Goal: Task Accomplishment & Management: Manage account settings

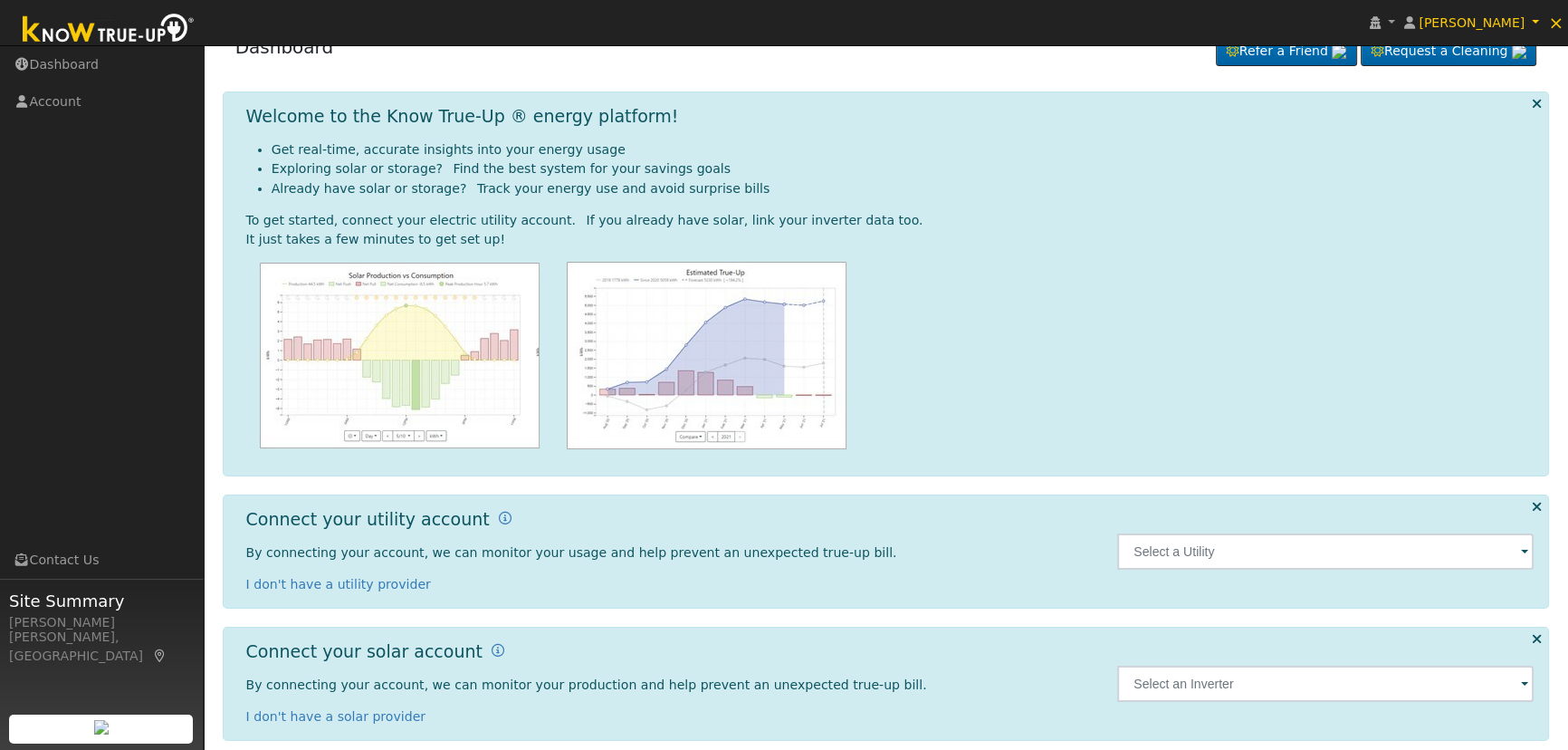
scroll to position [48, 0]
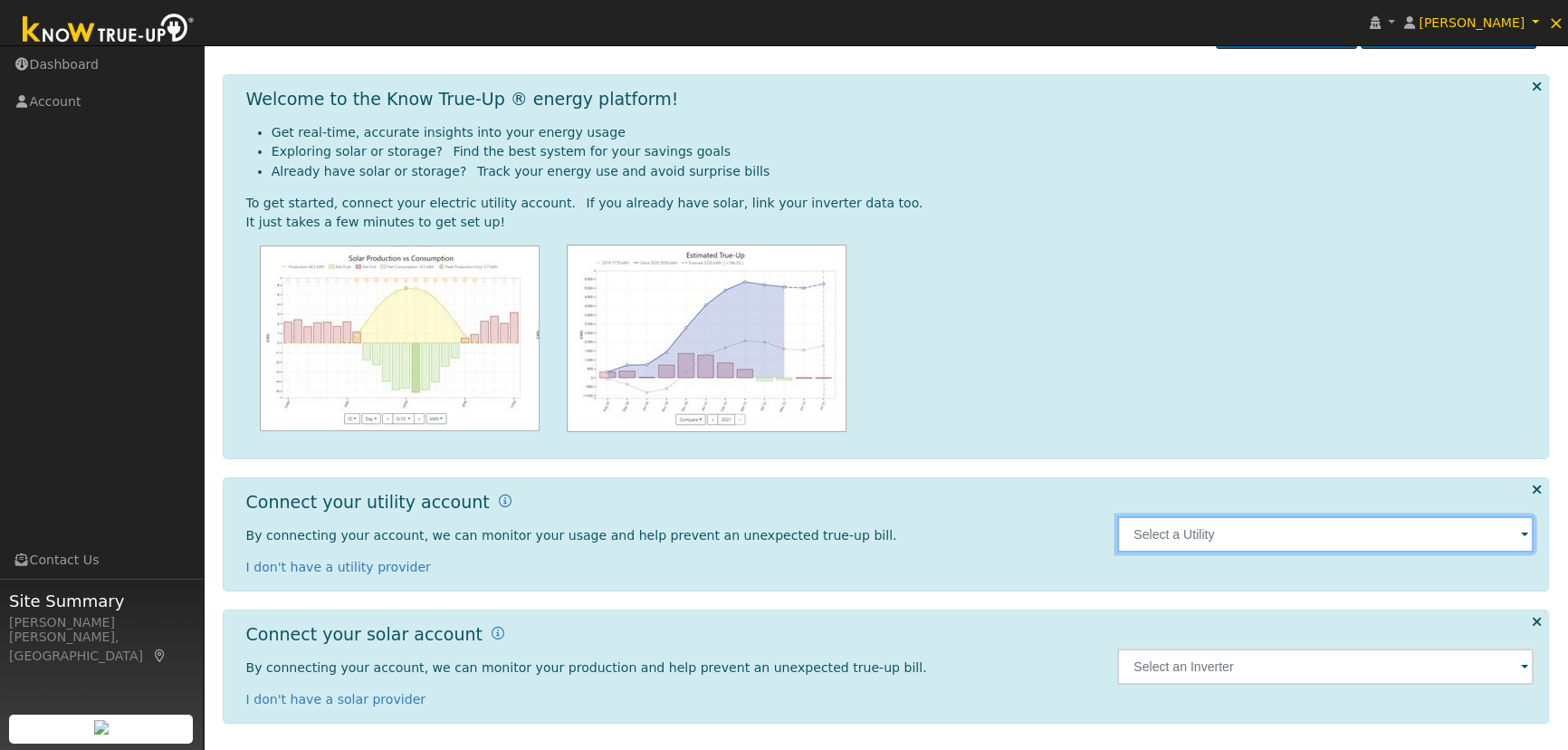
click at [1359, 532] on input "text" at bounding box center [1326, 534] width 417 height 36
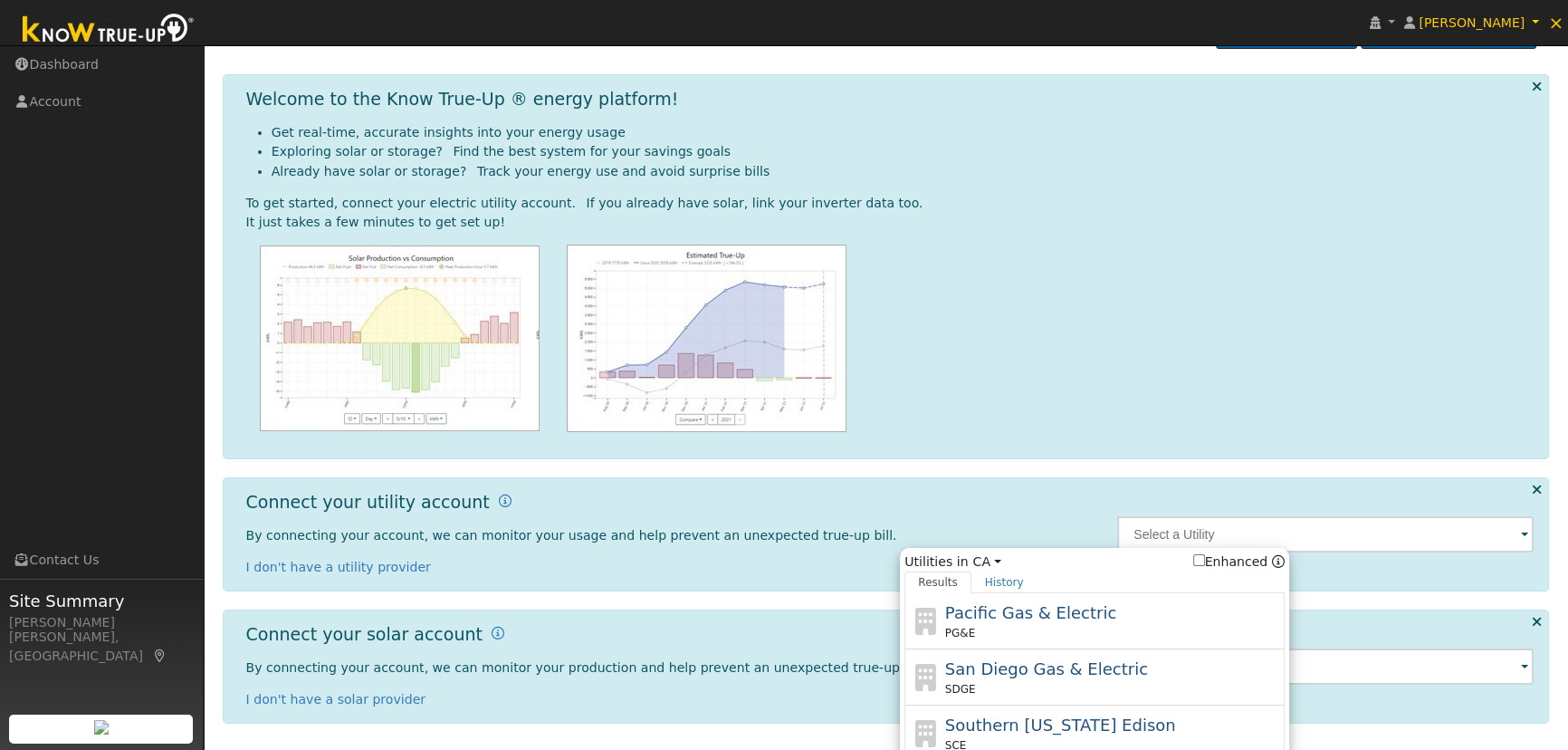
click at [1029, 637] on div "PG&E" at bounding box center [1113, 633] width 336 height 16
type input "PG&E"
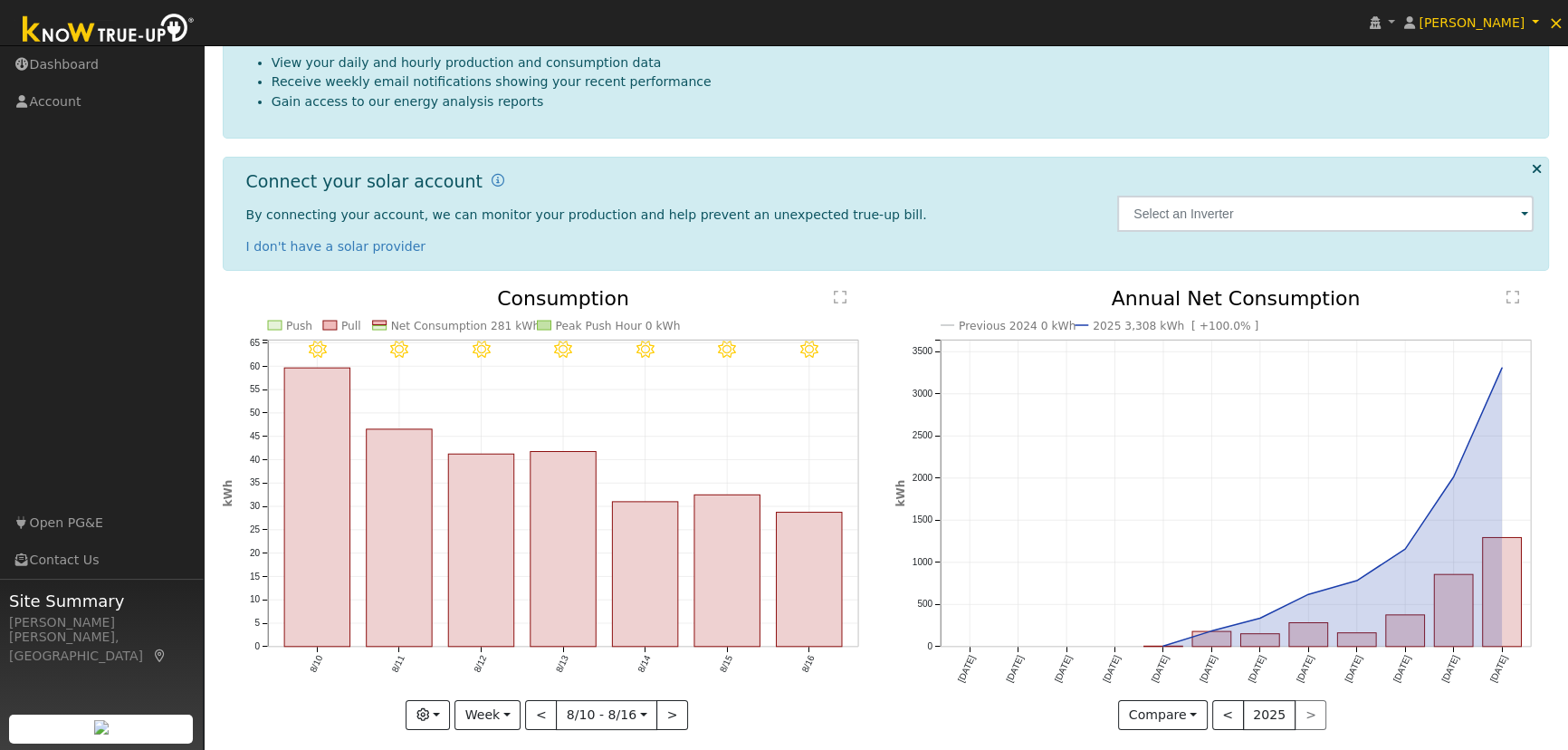
scroll to position [196, 0]
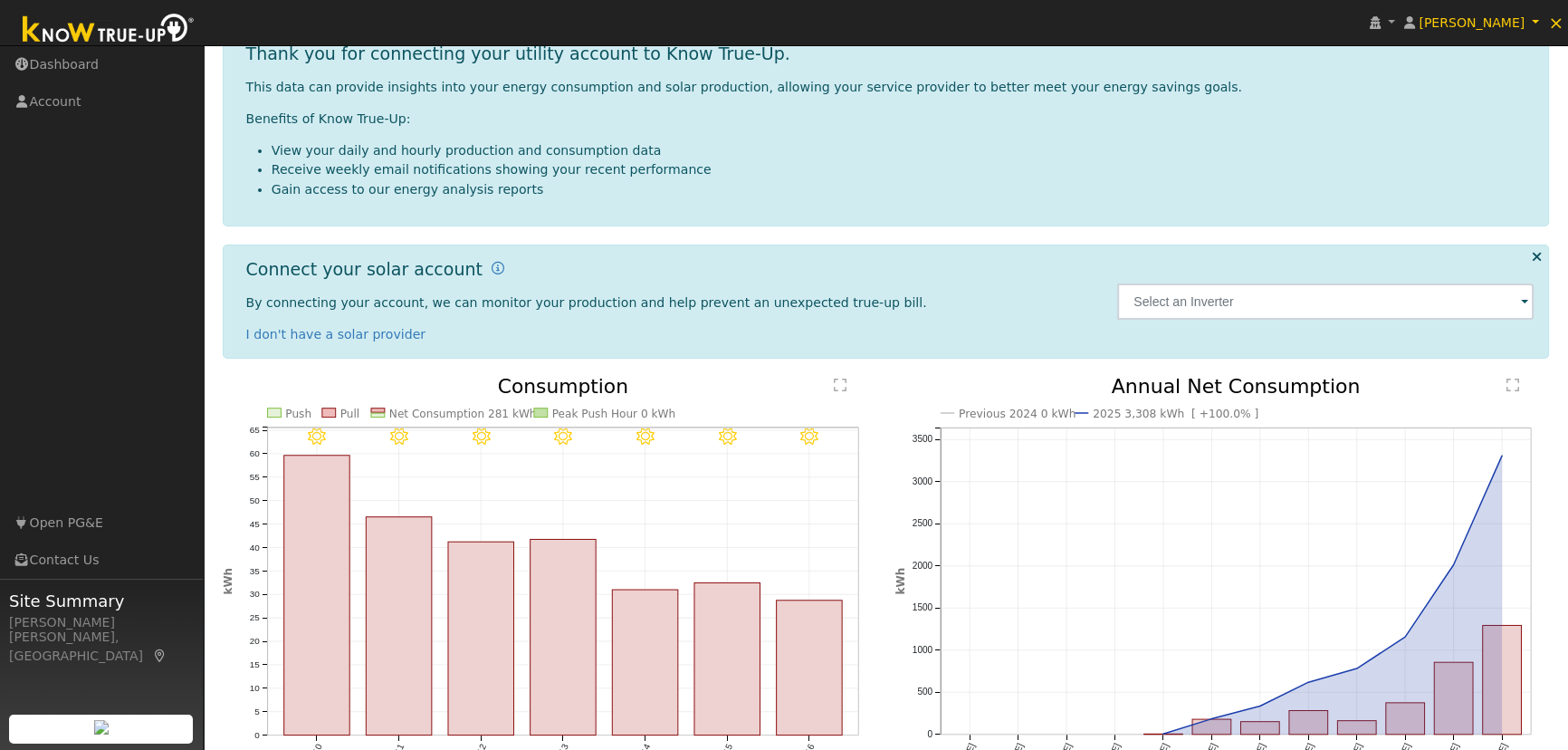
scroll to position [196, 0]
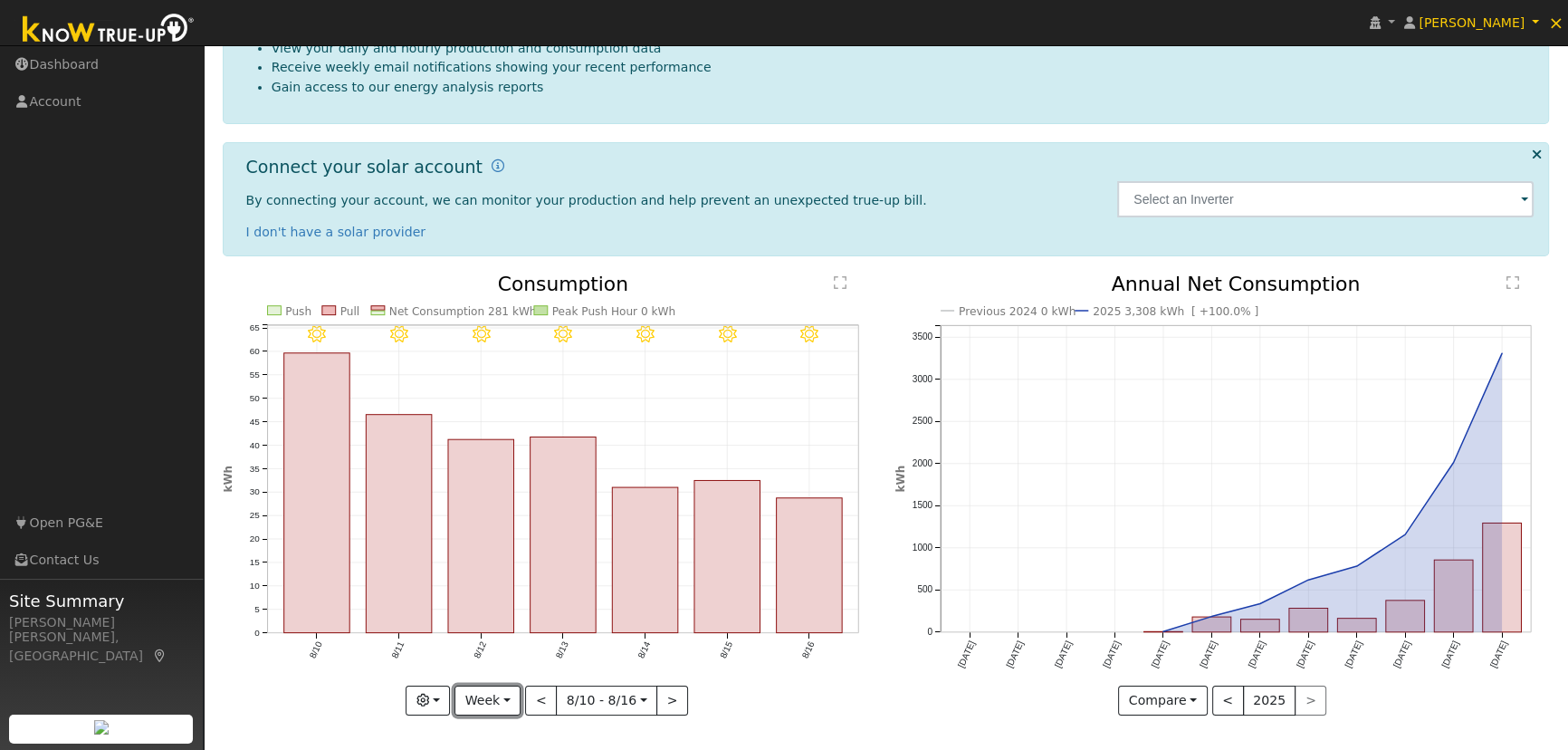
click at [504, 700] on button "Week" at bounding box center [488, 701] width 66 height 31
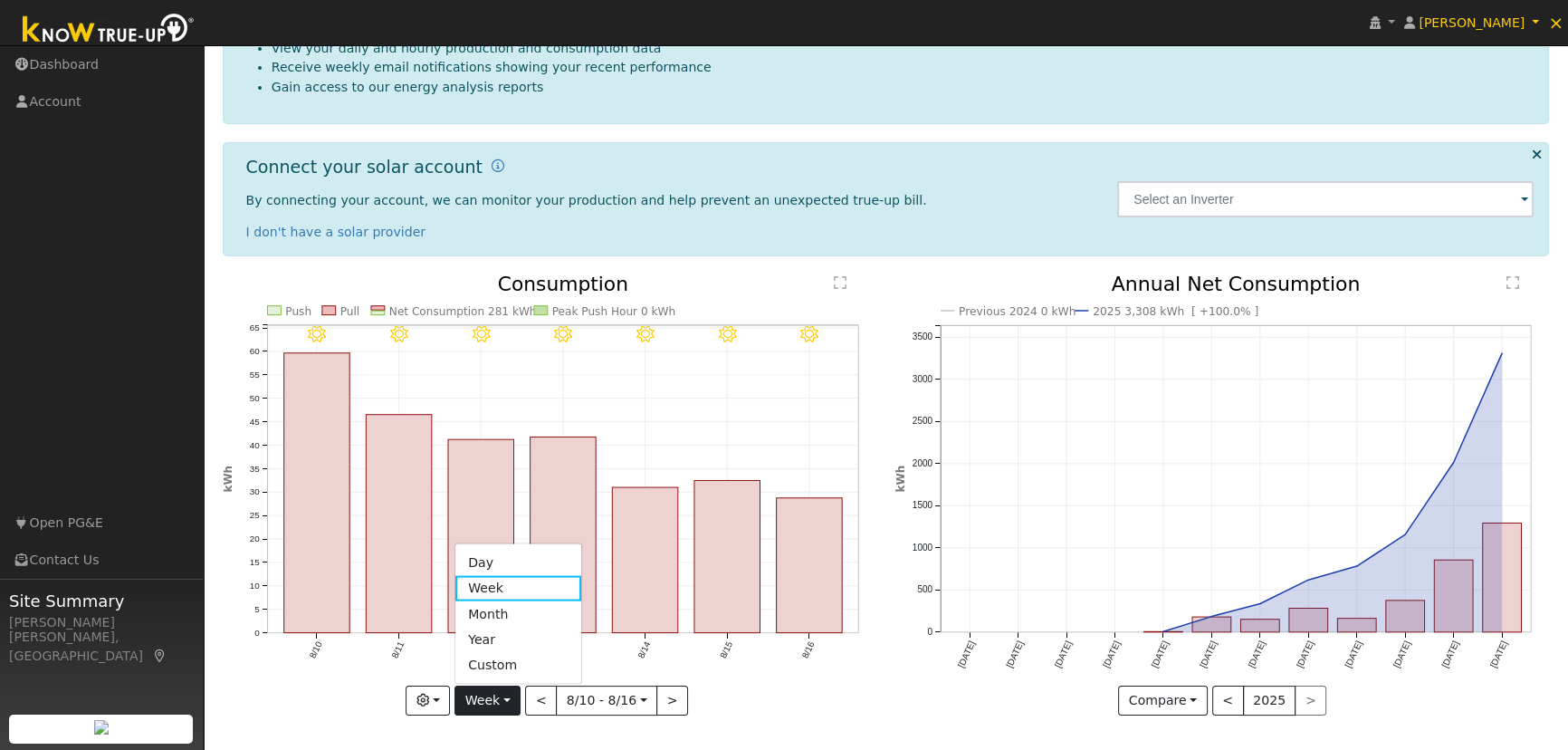
click at [987, 58] on li "Receive weekly email notifications showing your recent performance" at bounding box center [904, 67] width 1263 height 19
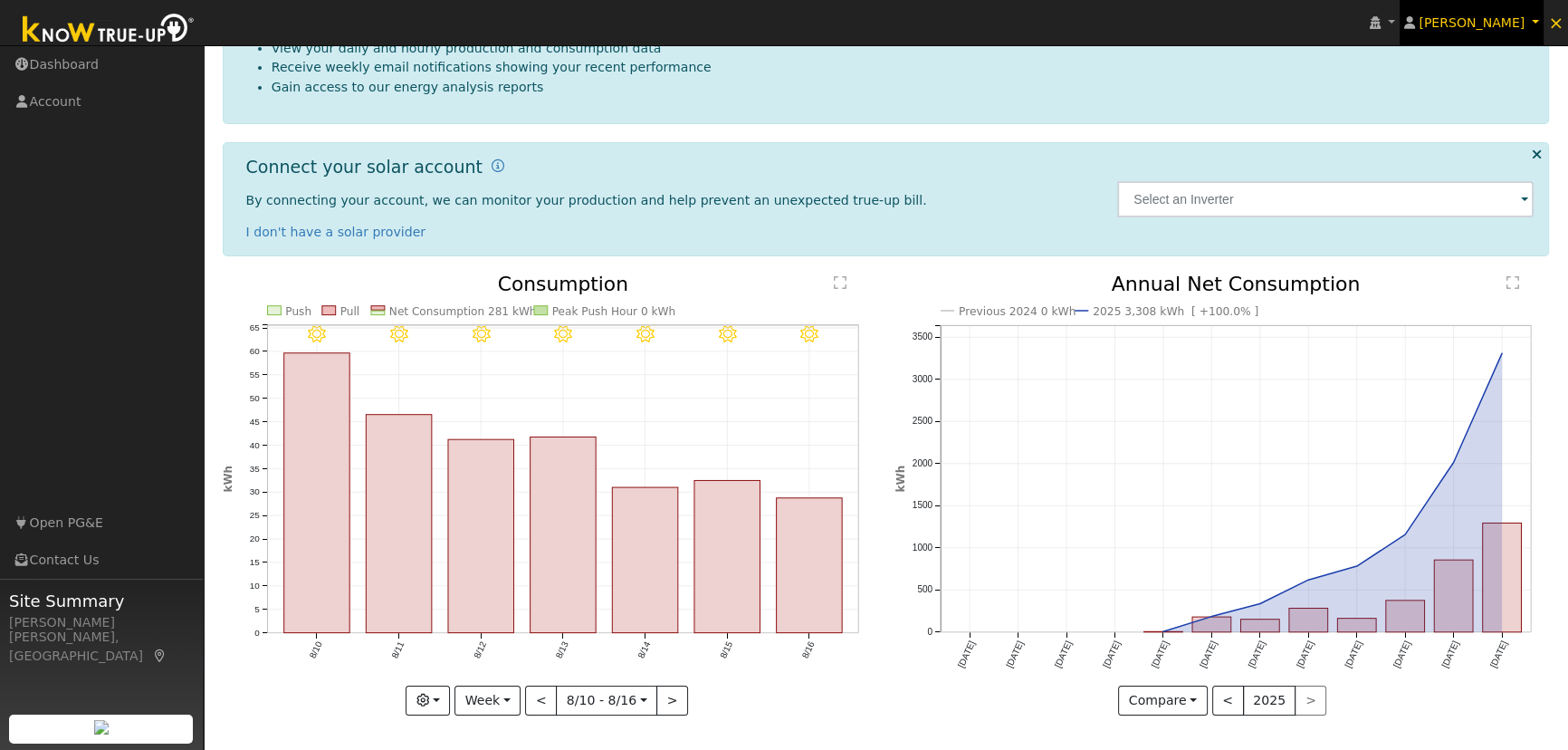
click at [1493, 15] on span "[PERSON_NAME]" at bounding box center [1472, 23] width 106 height 15
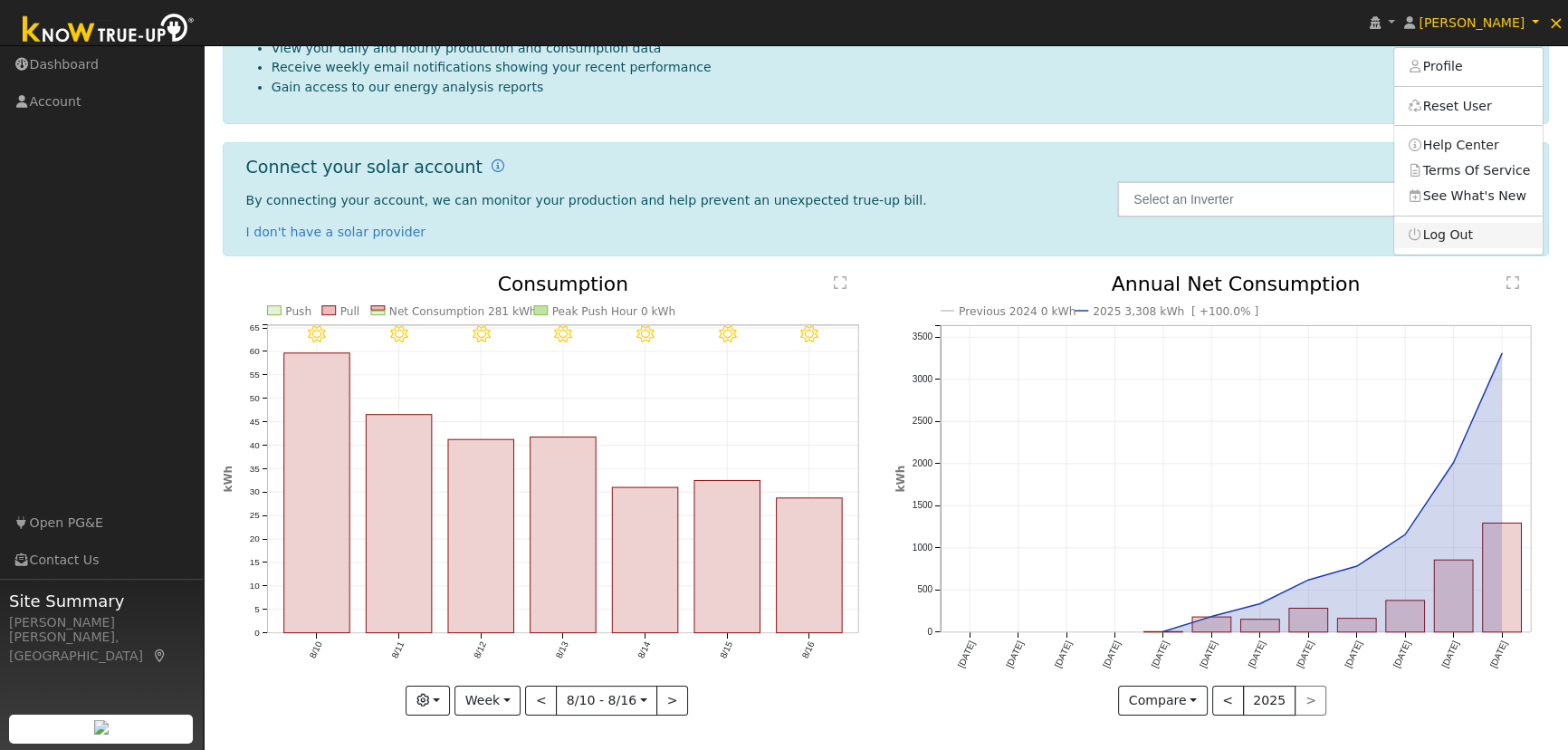
click at [1474, 227] on link "Log Out" at bounding box center [1468, 236] width 148 height 25
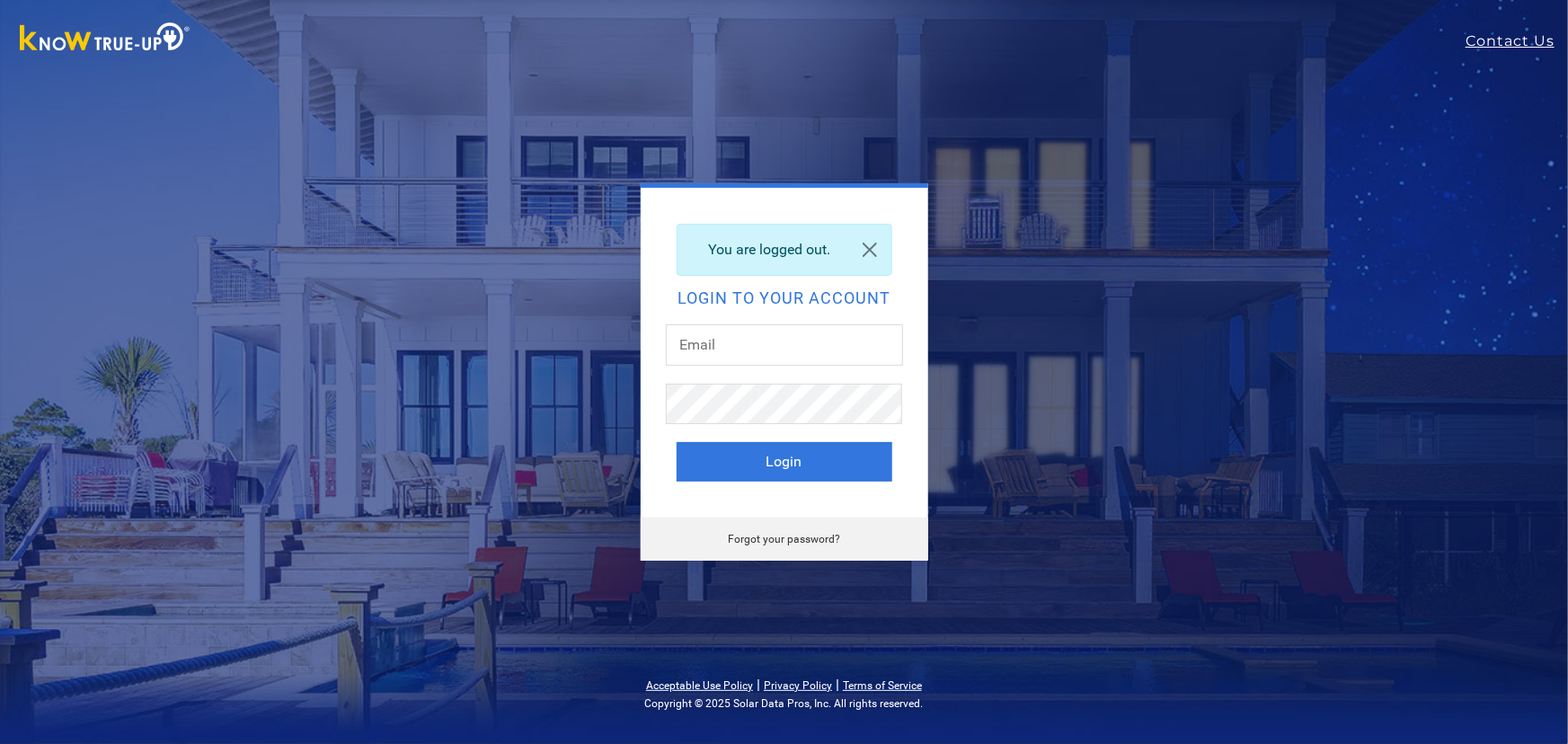
click at [794, 320] on div "You are logged out. Login to your account Login" at bounding box center [784, 353] width 287 height 330
click at [785, 341] on input "text" at bounding box center [784, 345] width 238 height 42
type input "dgibby024@gmail.com"
click at [826, 470] on button "Login" at bounding box center [784, 462] width 216 height 40
